Goal: Task Accomplishment & Management: Use online tool/utility

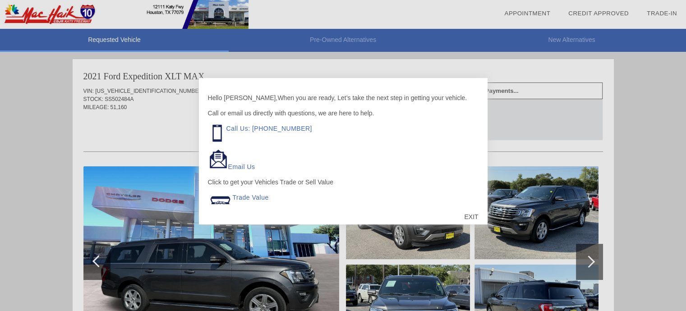
click at [470, 219] on div "EXIT" at bounding box center [471, 216] width 32 height 27
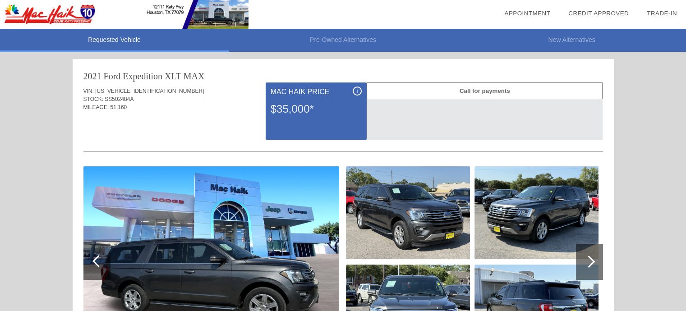
click at [266, 111] on div "i Mac Haik Price $35,000*" at bounding box center [316, 111] width 101 height 57
click at [292, 120] on div "$35,000*" at bounding box center [316, 108] width 91 height 23
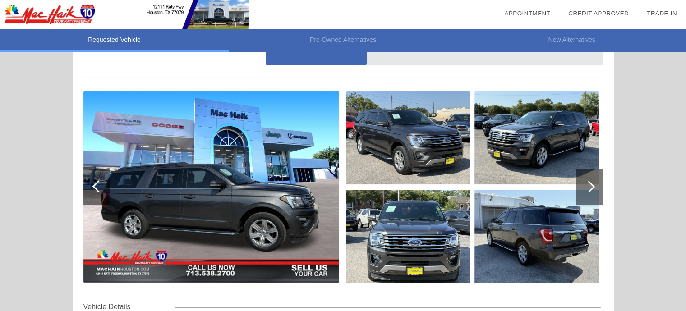
scroll to position [135, 0]
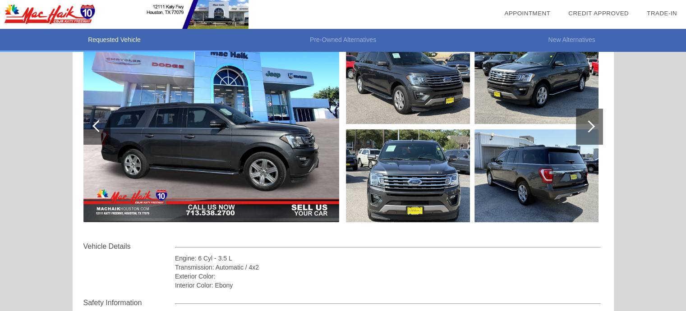
click at [592, 130] on div at bounding box center [589, 127] width 27 height 36
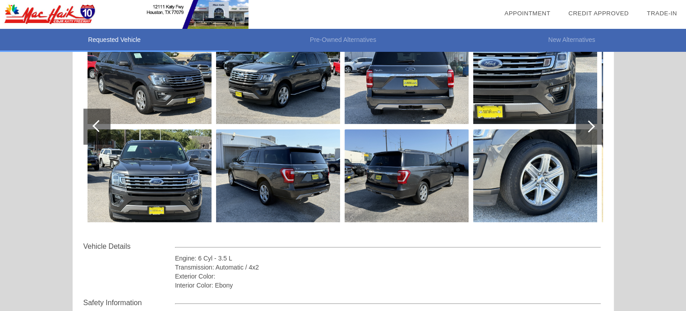
scroll to position [0, 0]
click at [589, 131] on div at bounding box center [589, 126] width 12 height 12
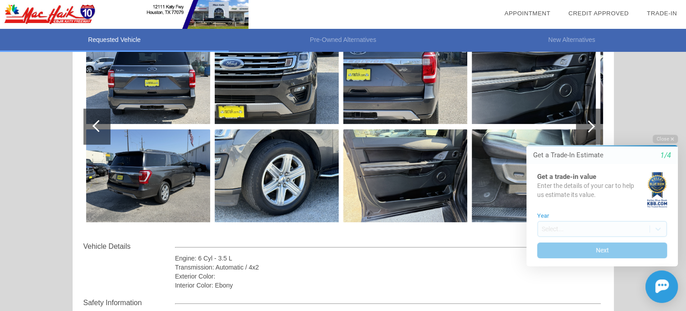
click at [551, 290] on div "Initial Toast" at bounding box center [597, 287] width 162 height 32
click at [663, 139] on button "Close" at bounding box center [665, 139] width 25 height 9
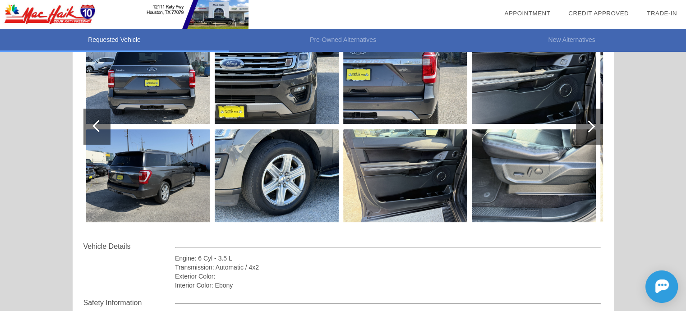
scroll to position [180, 0]
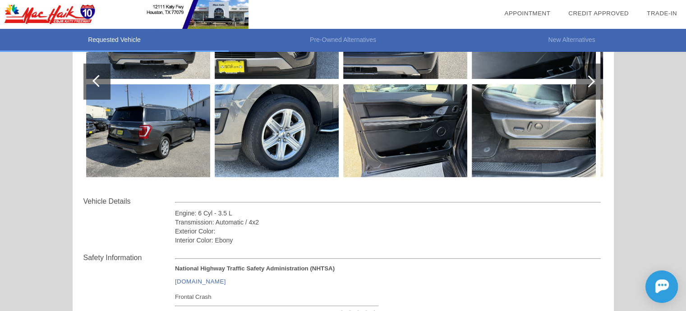
click at [594, 77] on div at bounding box center [589, 82] width 27 height 36
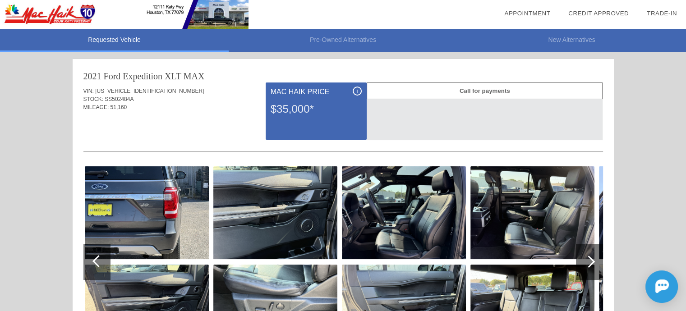
scroll to position [0, 0]
drag, startPoint x: 257, startPoint y: 111, endPoint x: 199, endPoint y: 109, distance: 57.8
click at [199, 109] on div "MILEAGE: 51,160" at bounding box center [343, 107] width 520 height 8
